Goal: Navigation & Orientation: Find specific page/section

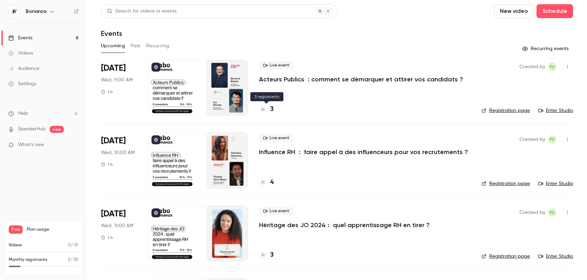
click at [262, 109] on icon at bounding box center [263, 109] width 4 height 3
click at [264, 186] on div at bounding box center [263, 182] width 8 height 8
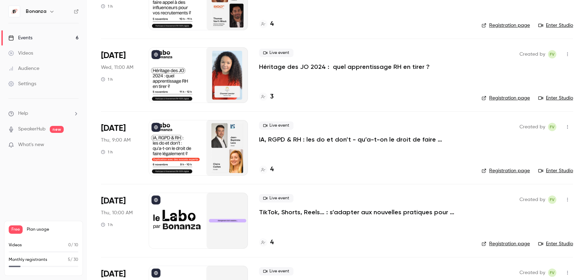
scroll to position [212, 0]
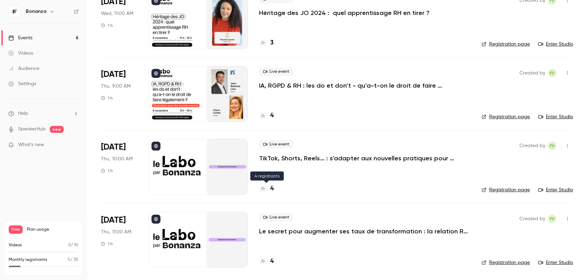
click at [264, 187] on icon at bounding box center [263, 189] width 4 height 4
